Goal: Task Accomplishment & Management: Manage account settings

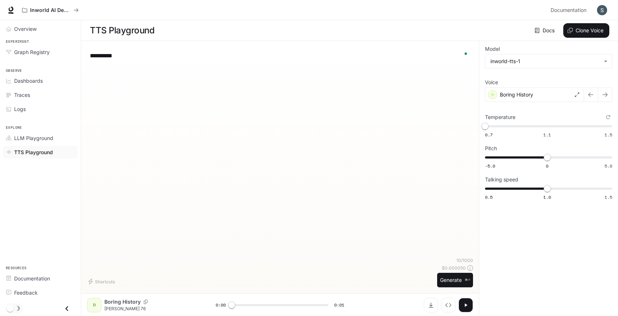
click at [599, 12] on img "button" at bounding box center [602, 10] width 10 height 10
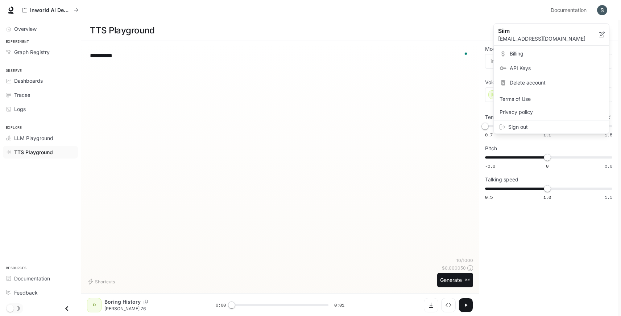
click at [524, 55] on span "Billing" at bounding box center [557, 53] width 94 height 7
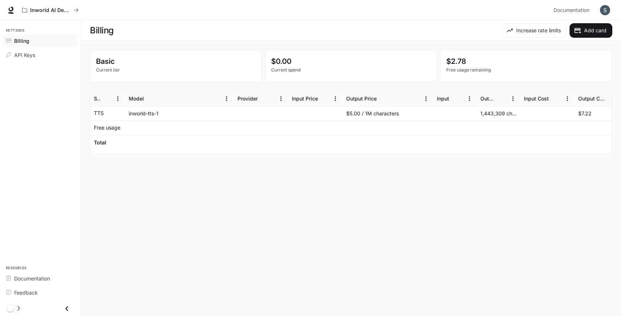
click at [452, 65] on p "$2.78" at bounding box center [526, 61] width 160 height 11
click at [466, 71] on p "Free usage remaining" at bounding box center [526, 70] width 160 height 7
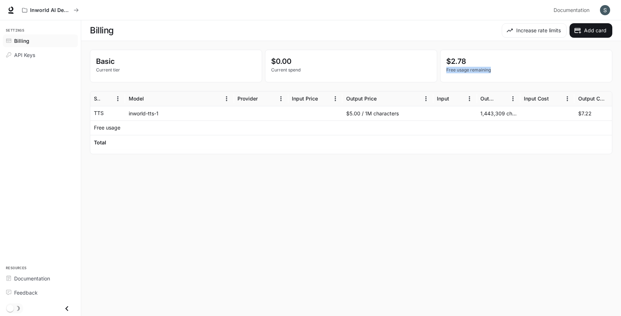
click at [466, 71] on p "Free usage remaining" at bounding box center [526, 70] width 160 height 7
click at [467, 63] on p "$2.78" at bounding box center [526, 61] width 160 height 11
click at [458, 61] on p "$2.78" at bounding box center [526, 61] width 160 height 11
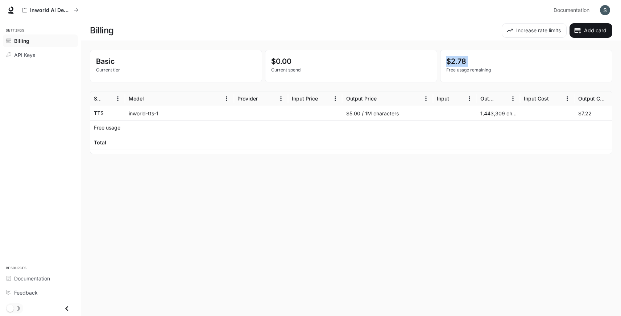
click at [458, 61] on p "$2.78" at bounding box center [526, 61] width 160 height 11
click at [488, 62] on p "$2.78" at bounding box center [526, 61] width 160 height 11
